Goal: Task Accomplishment & Management: Use online tool/utility

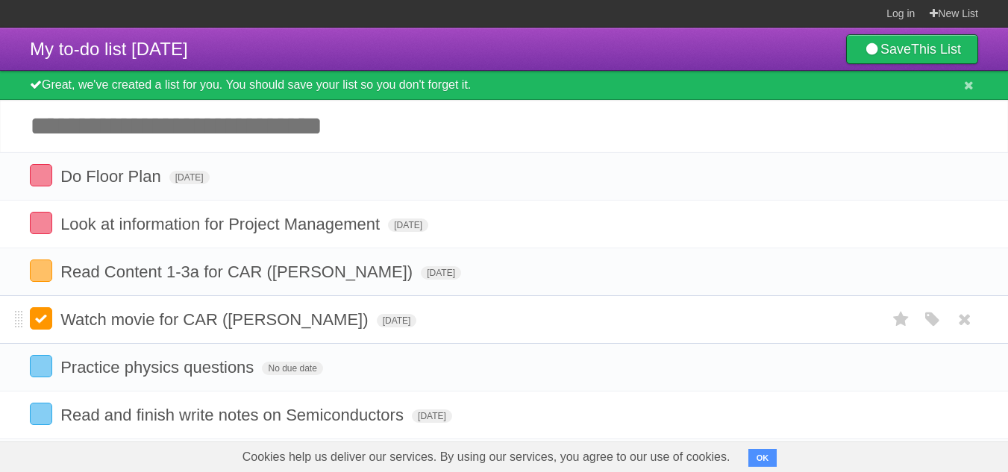
click at [34, 322] on label at bounding box center [41, 318] width 22 height 22
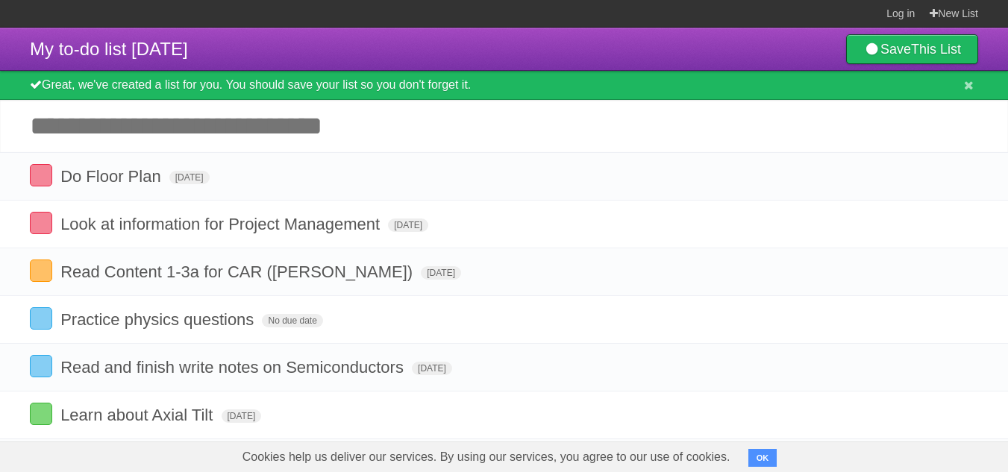
click at [415, 118] on input "Add another task" at bounding box center [504, 126] width 1008 height 52
type input "*"
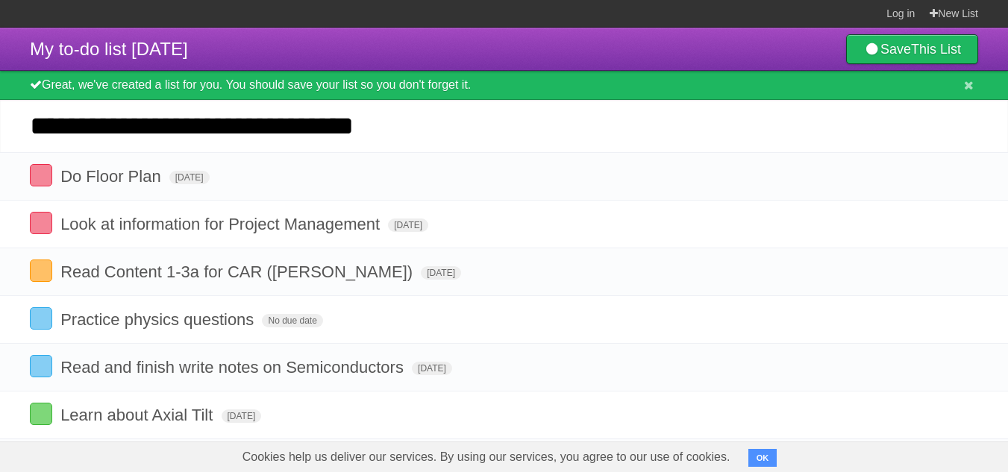
type input "**********"
click input "*********" at bounding box center [0, 0] width 0 height 0
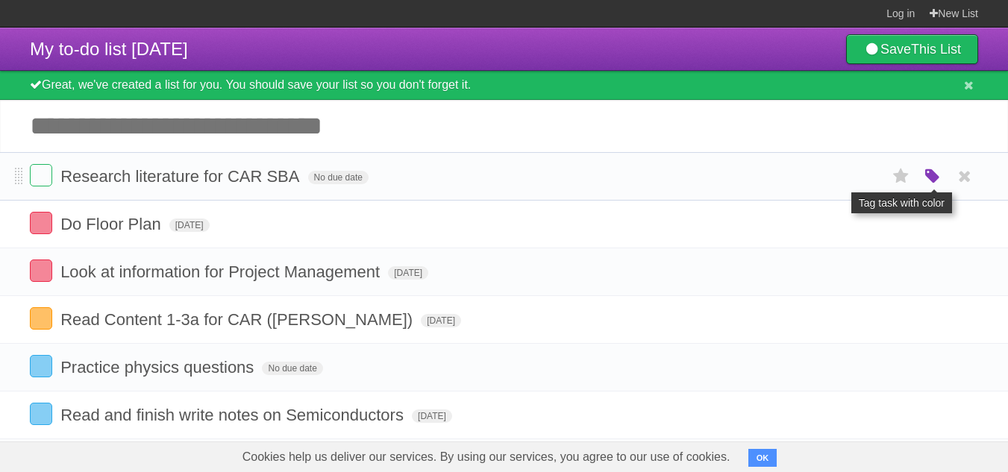
click at [927, 178] on icon "button" at bounding box center [932, 176] width 21 height 19
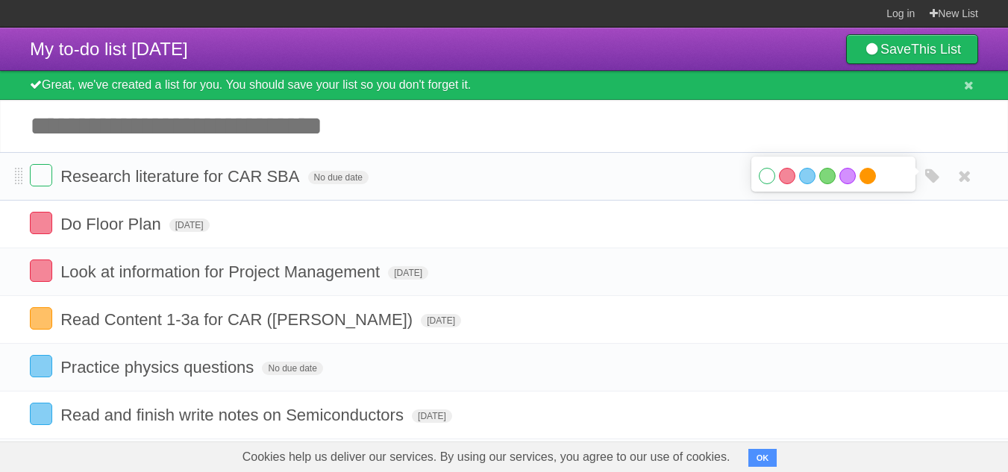
click at [868, 184] on label "Orange" at bounding box center [867, 176] width 16 height 16
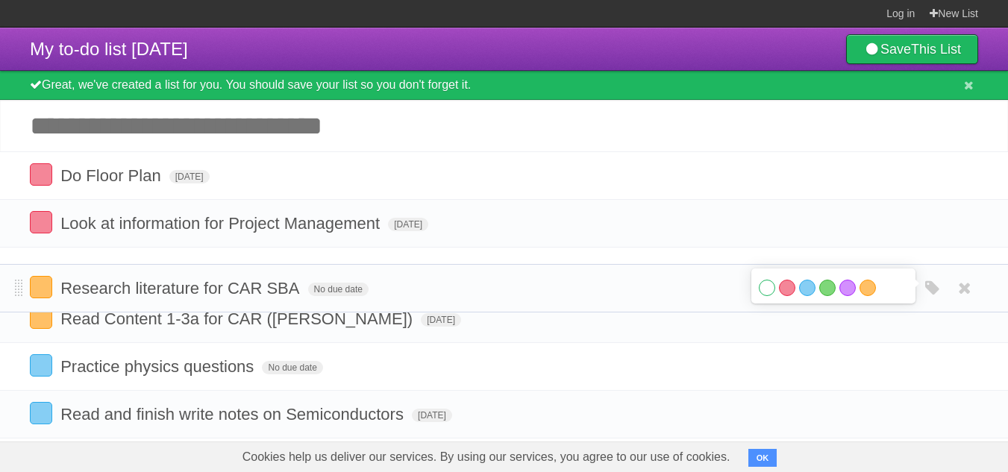
drag, startPoint x: 16, startPoint y: 176, endPoint x: 28, endPoint y: 286, distance: 110.9
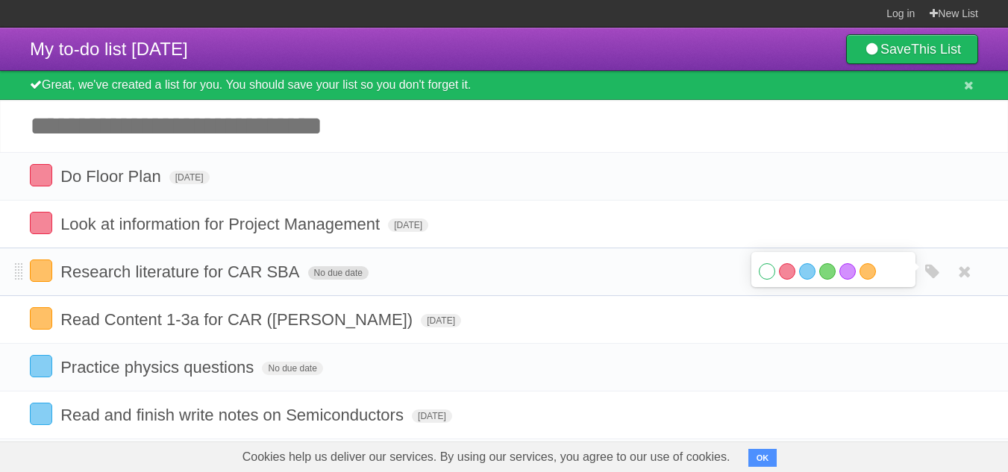
click at [344, 276] on span "No due date" at bounding box center [338, 272] width 60 height 13
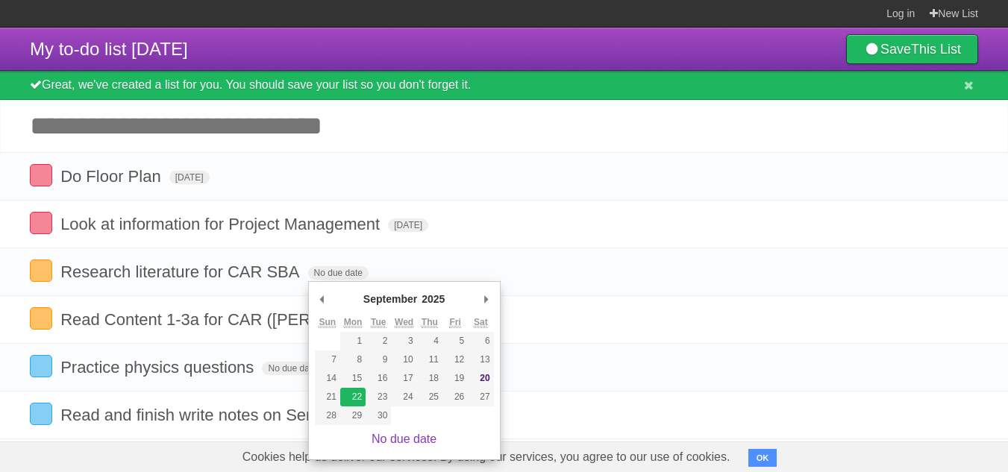
type span "[DATE]"
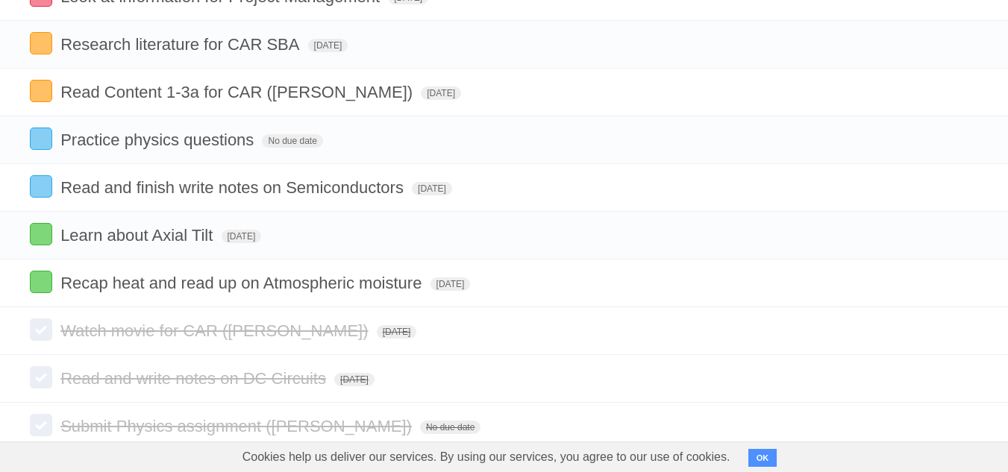
scroll to position [266, 0]
